Goal: Task Accomplishment & Management: Use online tool/utility

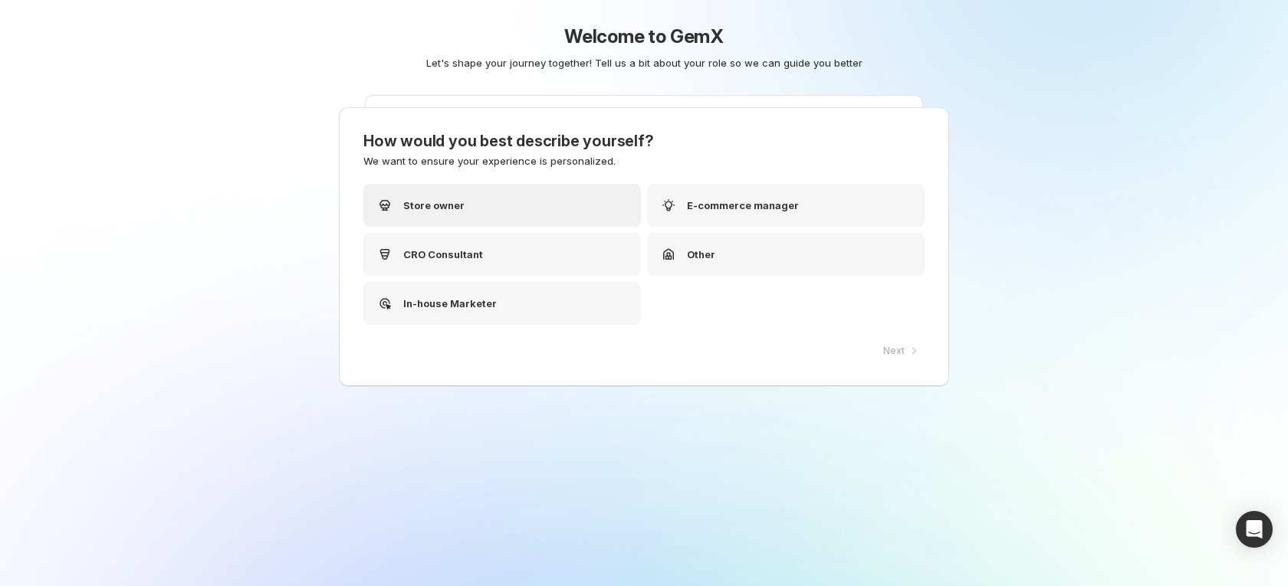
click at [563, 220] on div "Store owner" at bounding box center [501, 205] width 277 height 43
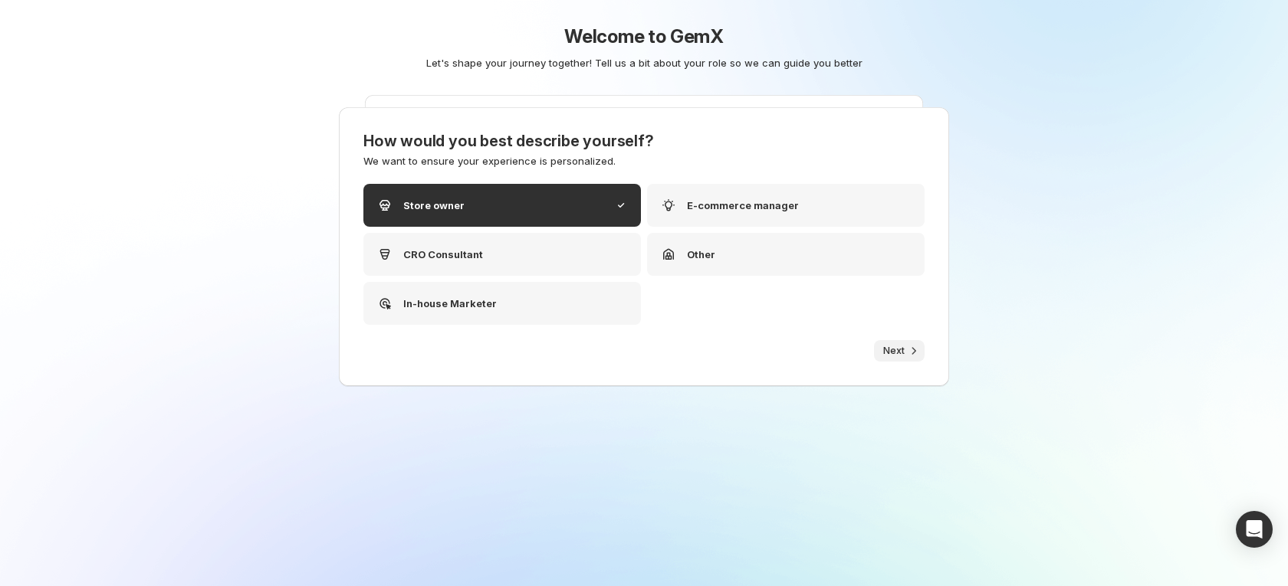
click at [885, 351] on span "Next" at bounding box center [893, 351] width 21 height 12
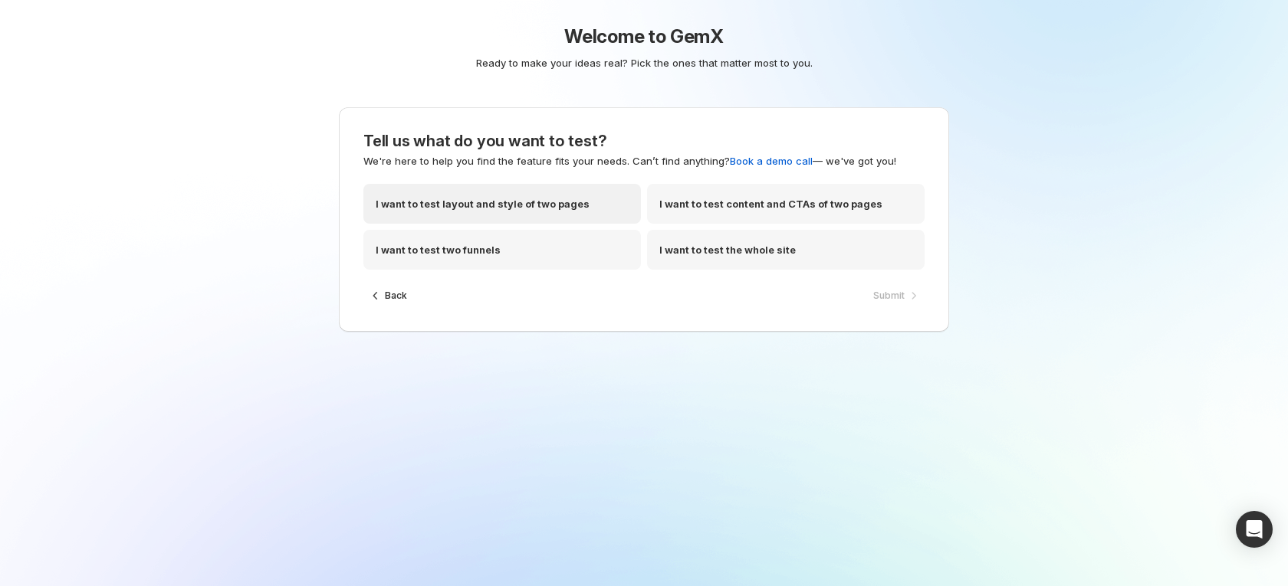
click at [518, 209] on p "I want to test layout and style of two pages" at bounding box center [483, 203] width 214 height 15
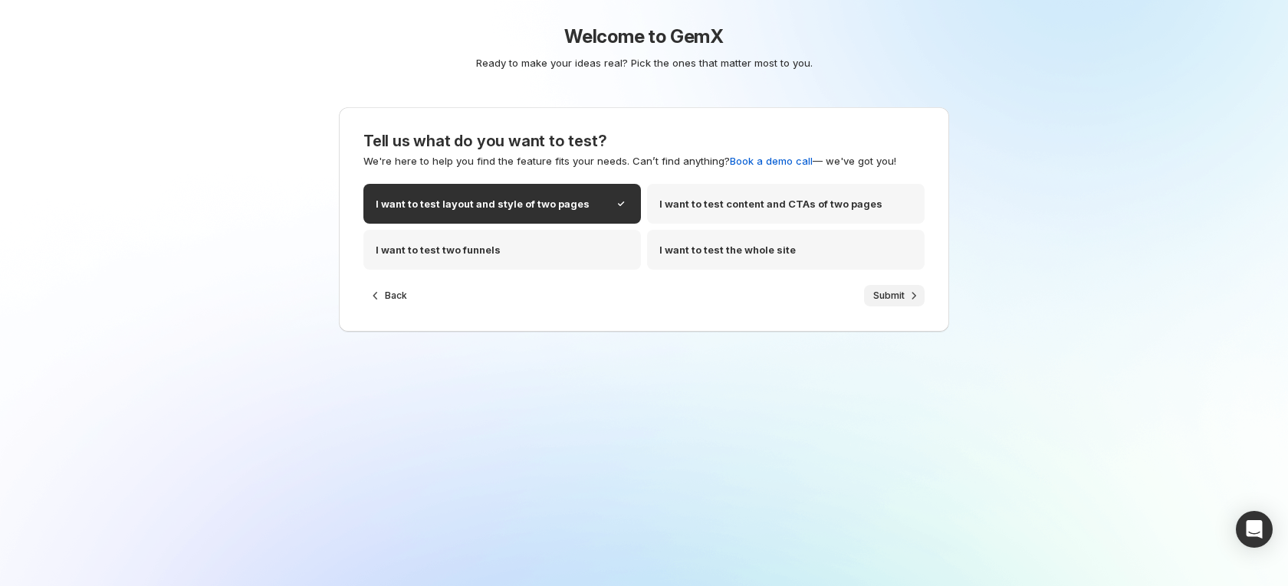
click at [871, 301] on button "Submit" at bounding box center [894, 295] width 61 height 21
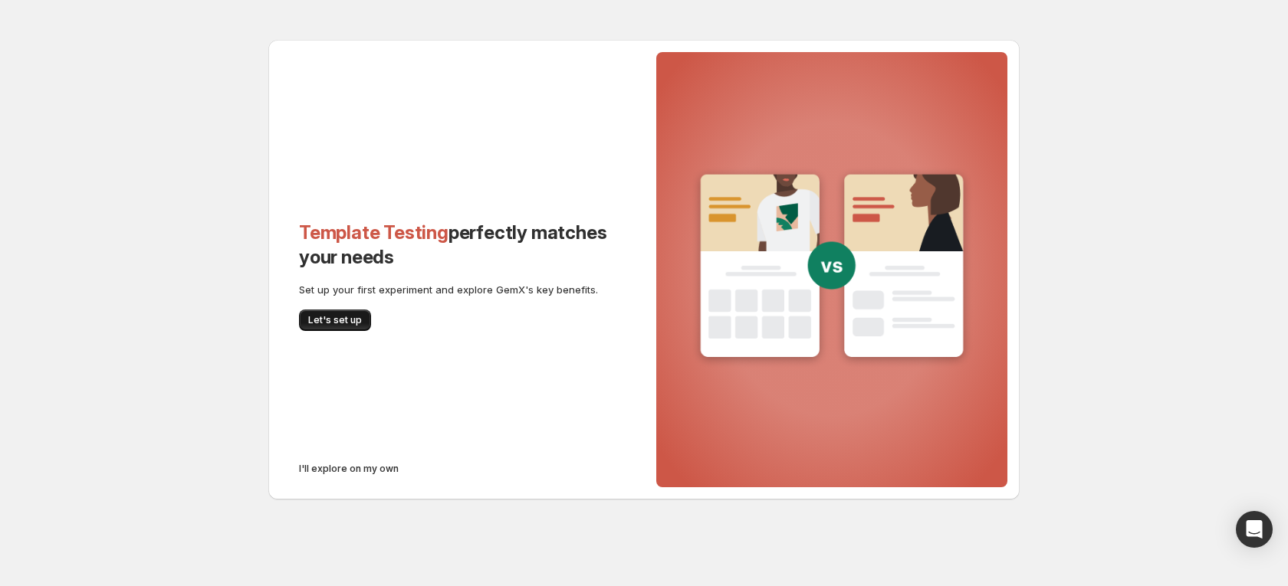
click at [356, 316] on span "Let's set up" at bounding box center [335, 320] width 54 height 12
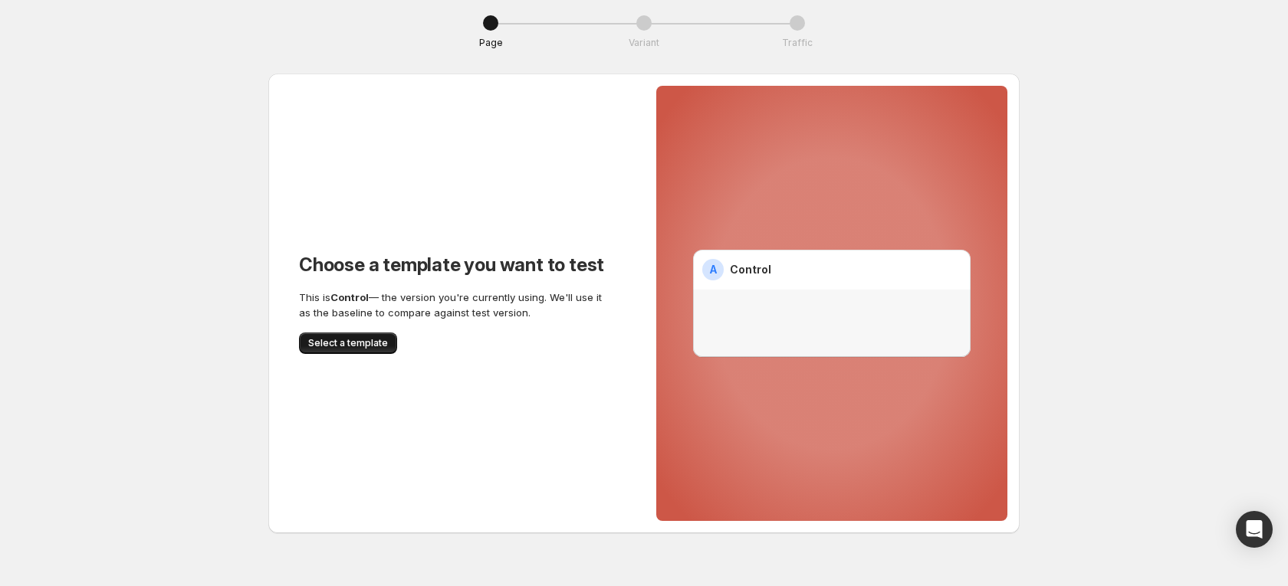
click at [322, 346] on span "Select a template" at bounding box center [348, 343] width 80 height 12
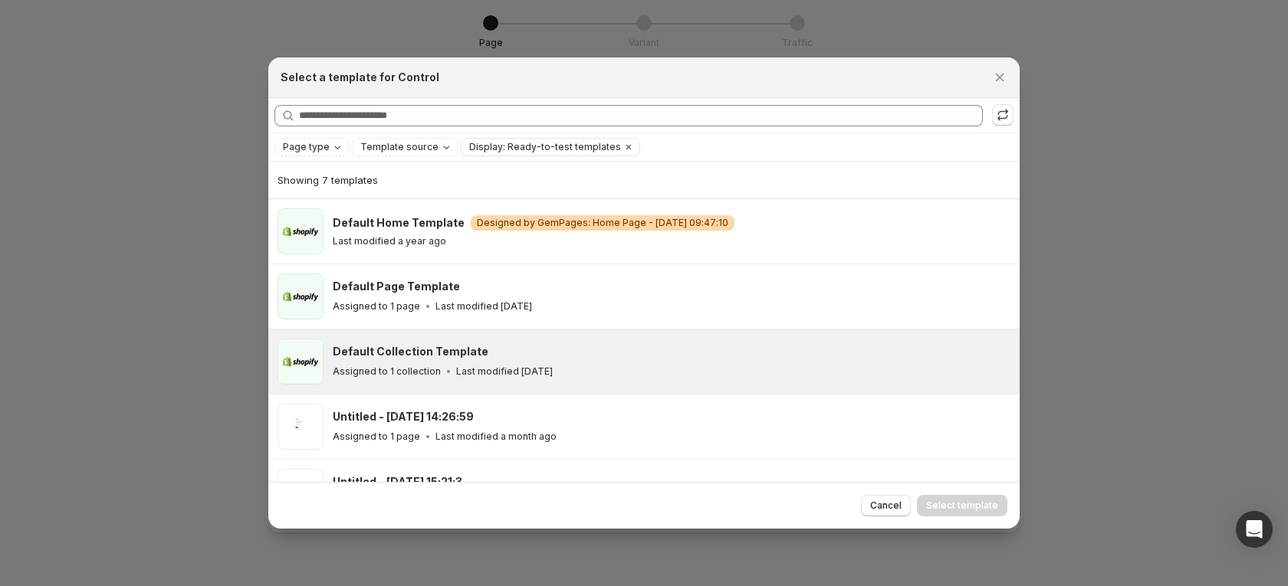
drag, startPoint x: 444, startPoint y: 369, endPoint x: 555, endPoint y: 392, distance: 113.5
click at [444, 370] on icon ":rc:" at bounding box center [448, 371] width 15 height 15
click at [938, 503] on span "Select template" at bounding box center [962, 506] width 72 height 12
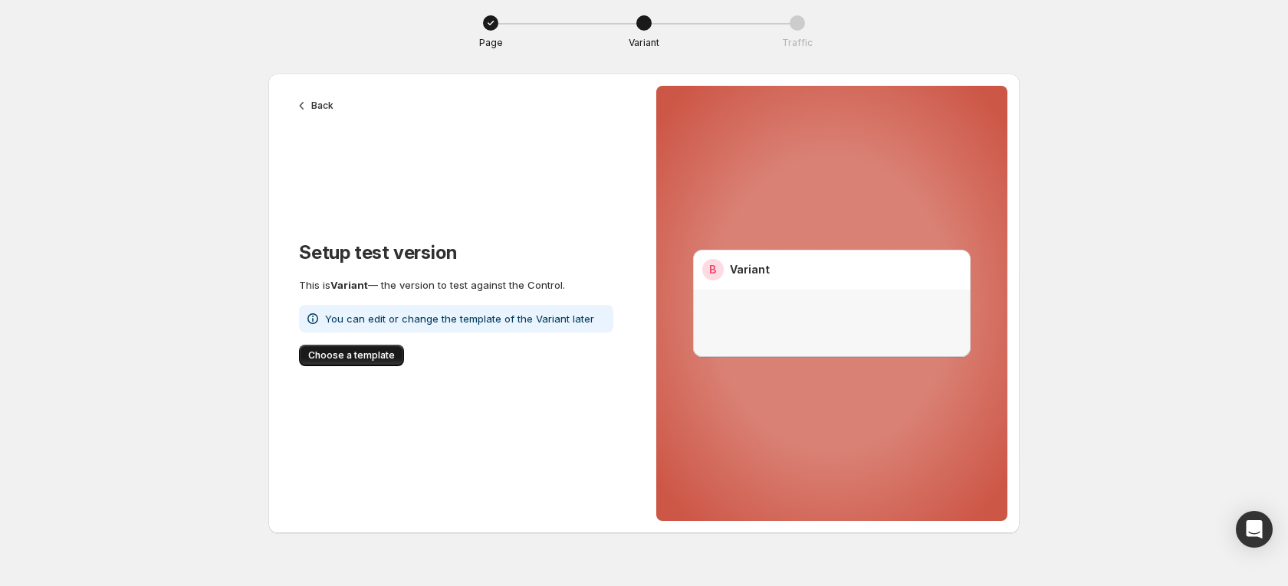
click at [370, 353] on span "Choose a template" at bounding box center [351, 355] width 87 height 12
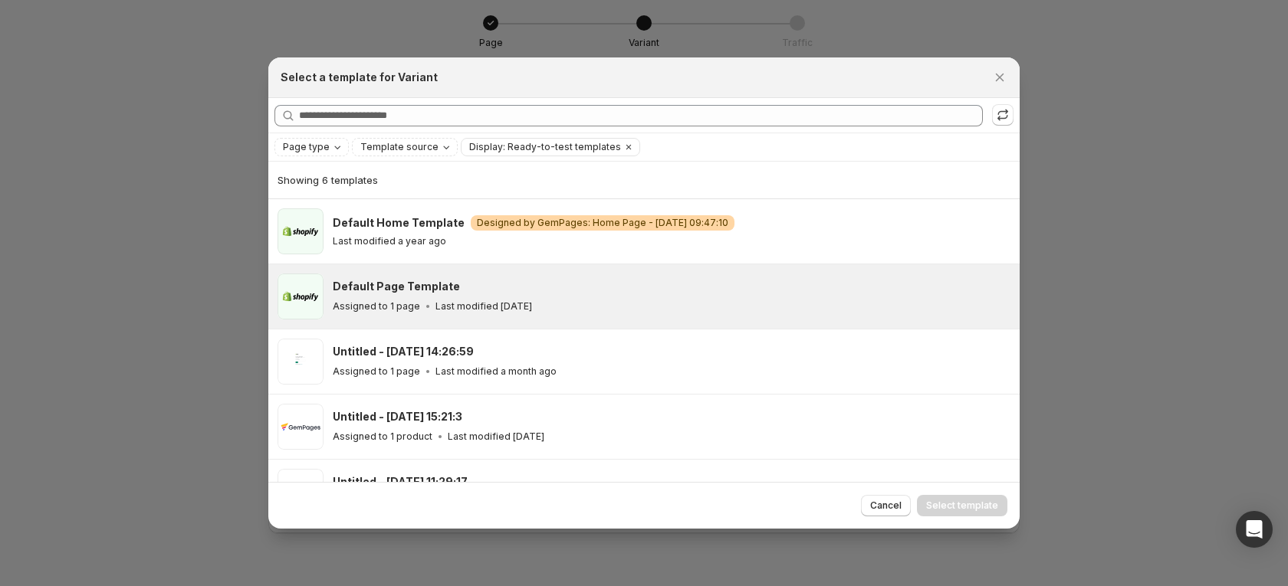
click at [571, 289] on div "Default Page Template" at bounding box center [669, 286] width 673 height 15
click at [960, 507] on span "Select template" at bounding box center [962, 506] width 72 height 12
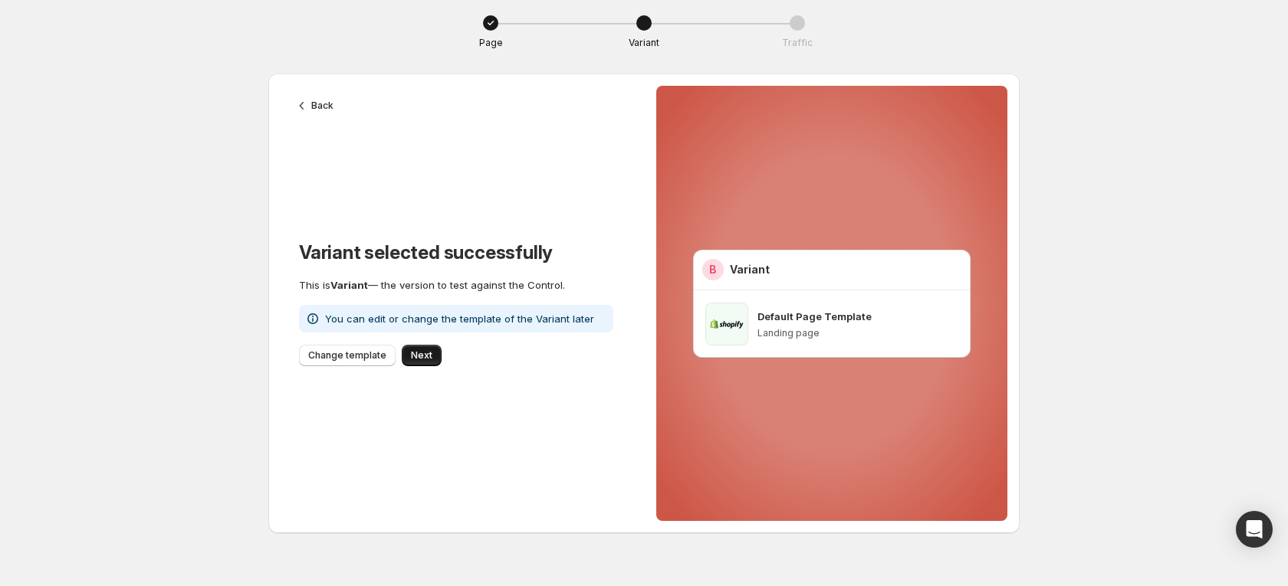
click at [411, 358] on span "Next" at bounding box center [421, 355] width 21 height 12
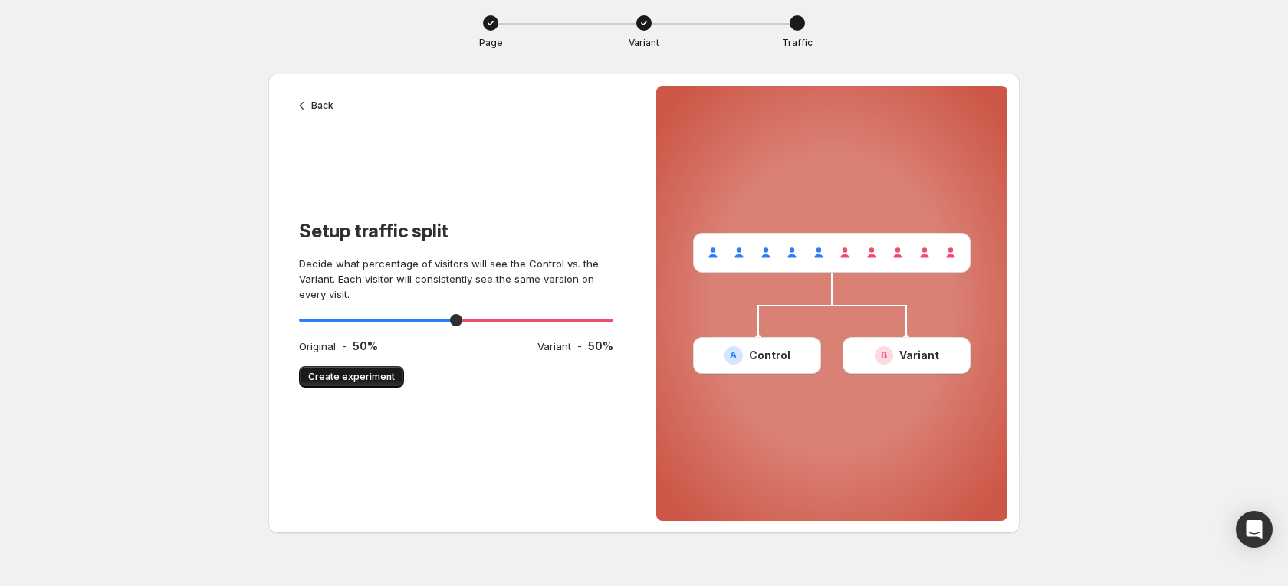
click at [316, 372] on span "Create experiment" at bounding box center [351, 377] width 87 height 12
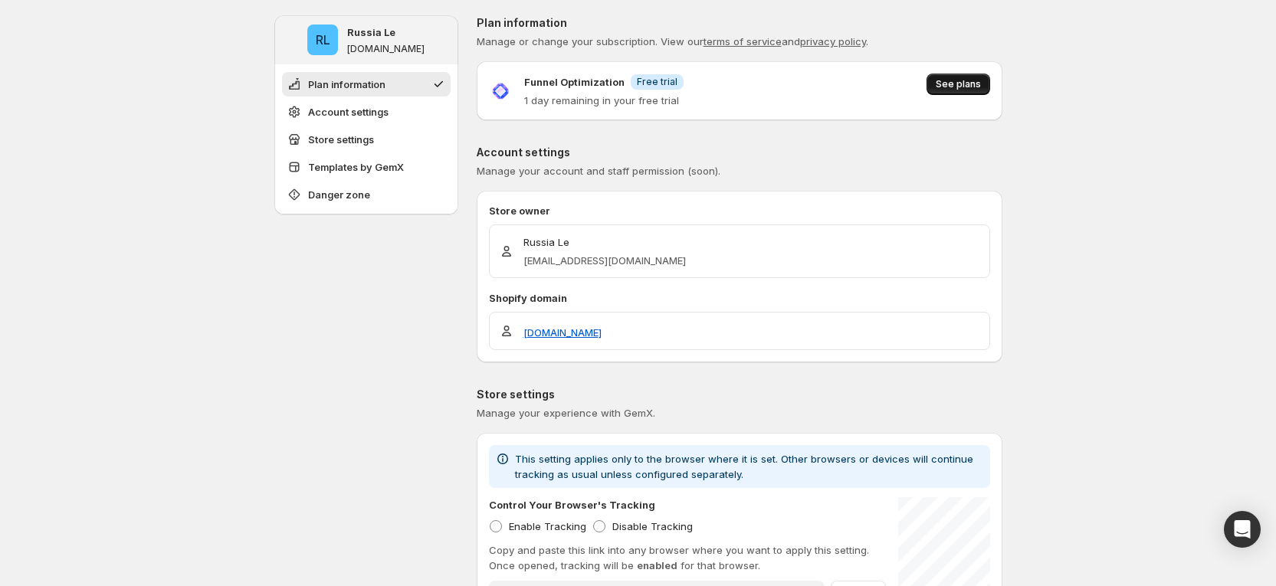
click at [967, 82] on span "See plans" at bounding box center [958, 84] width 45 height 12
click at [961, 90] on span "See plans" at bounding box center [958, 84] width 45 height 12
click at [948, 82] on span "See plans" at bounding box center [958, 84] width 45 height 12
click at [952, 85] on span "See plans" at bounding box center [958, 84] width 45 height 12
click at [950, 84] on span "See plans" at bounding box center [958, 84] width 45 height 12
